Goal: Check status

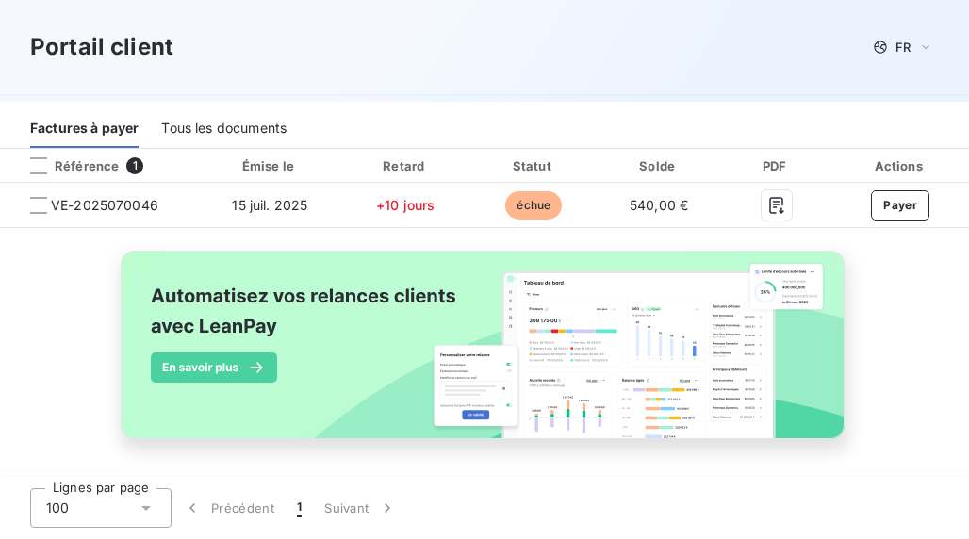
scroll to position [314, 0]
